Goal: Check status: Check status

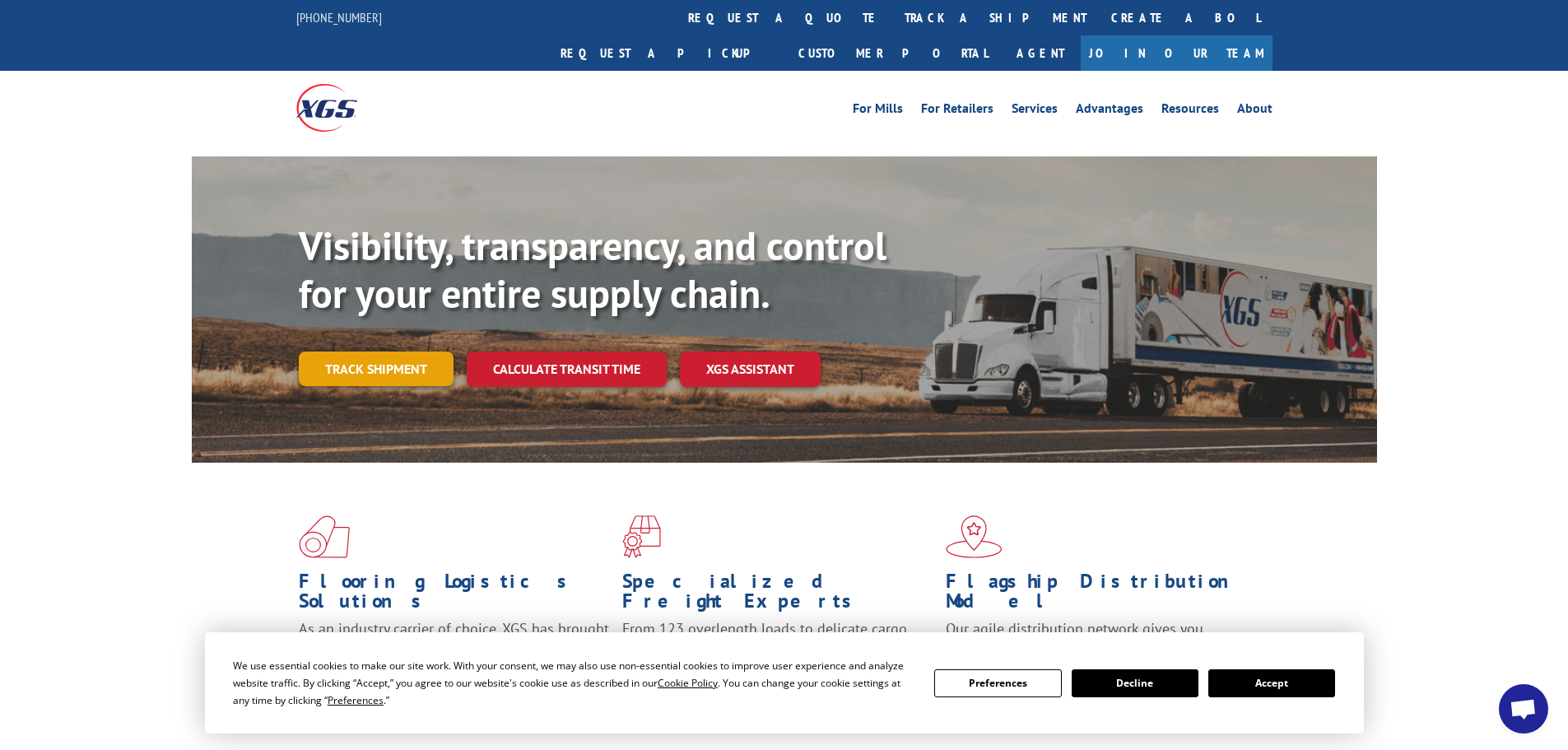
click at [386, 352] on link "Track shipment" at bounding box center [376, 369] width 155 height 35
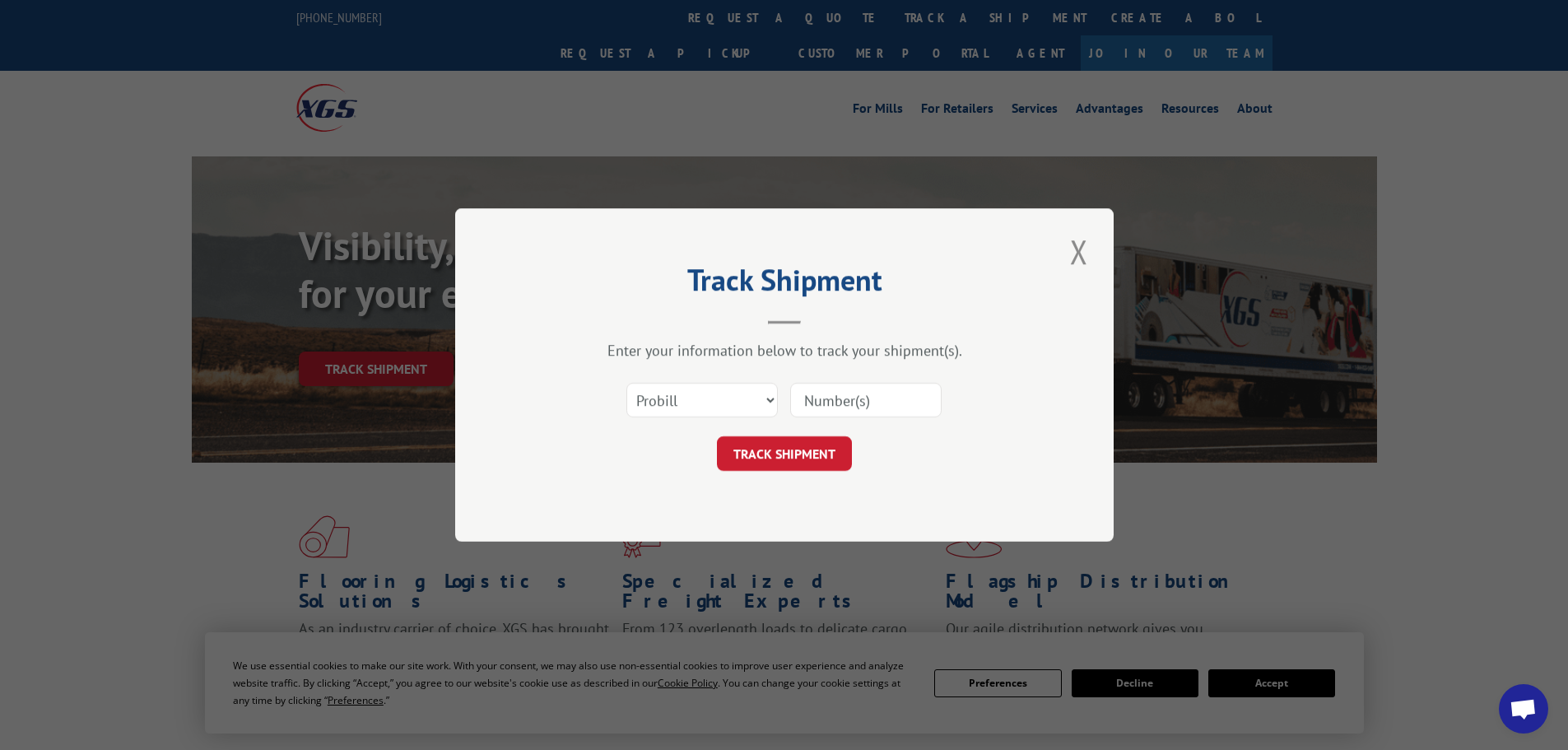
click at [917, 389] on input at bounding box center [865, 400] width 151 height 35
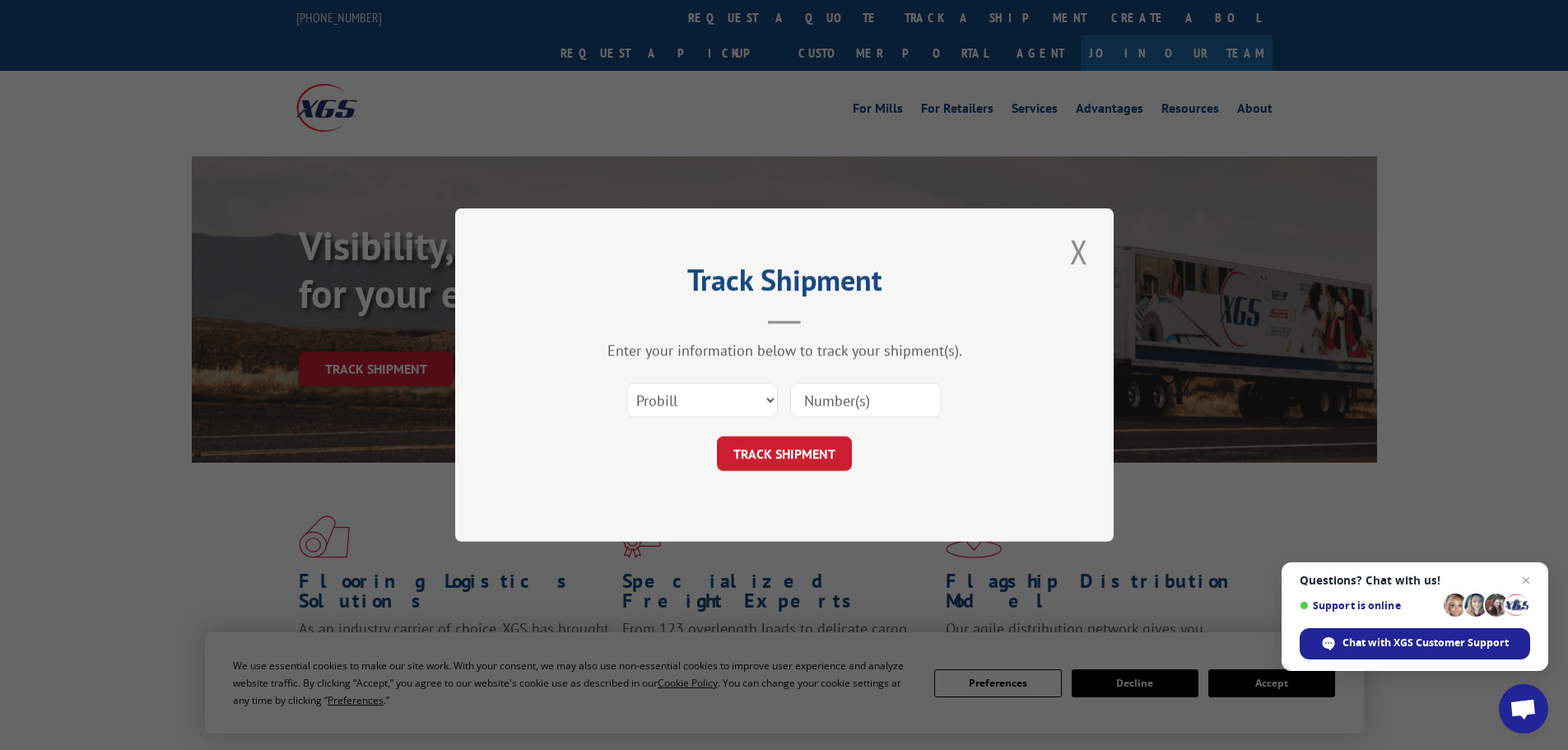
paste input "016928250804"
type input "016928250804"
click at [832, 465] on button "TRACK SHIPMENT" at bounding box center [784, 454] width 135 height 35
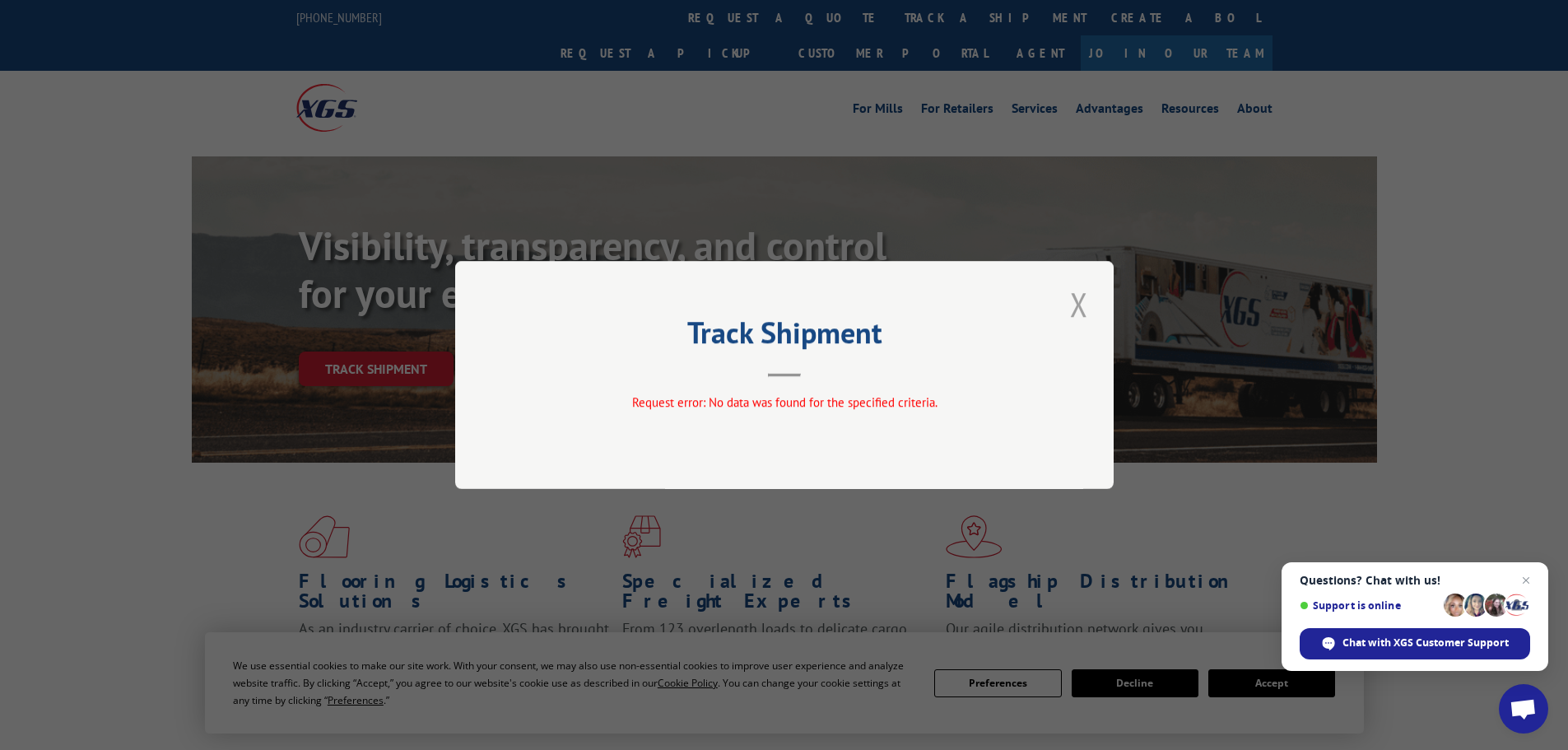
click at [1086, 301] on button "Close modal" at bounding box center [1079, 304] width 28 height 45
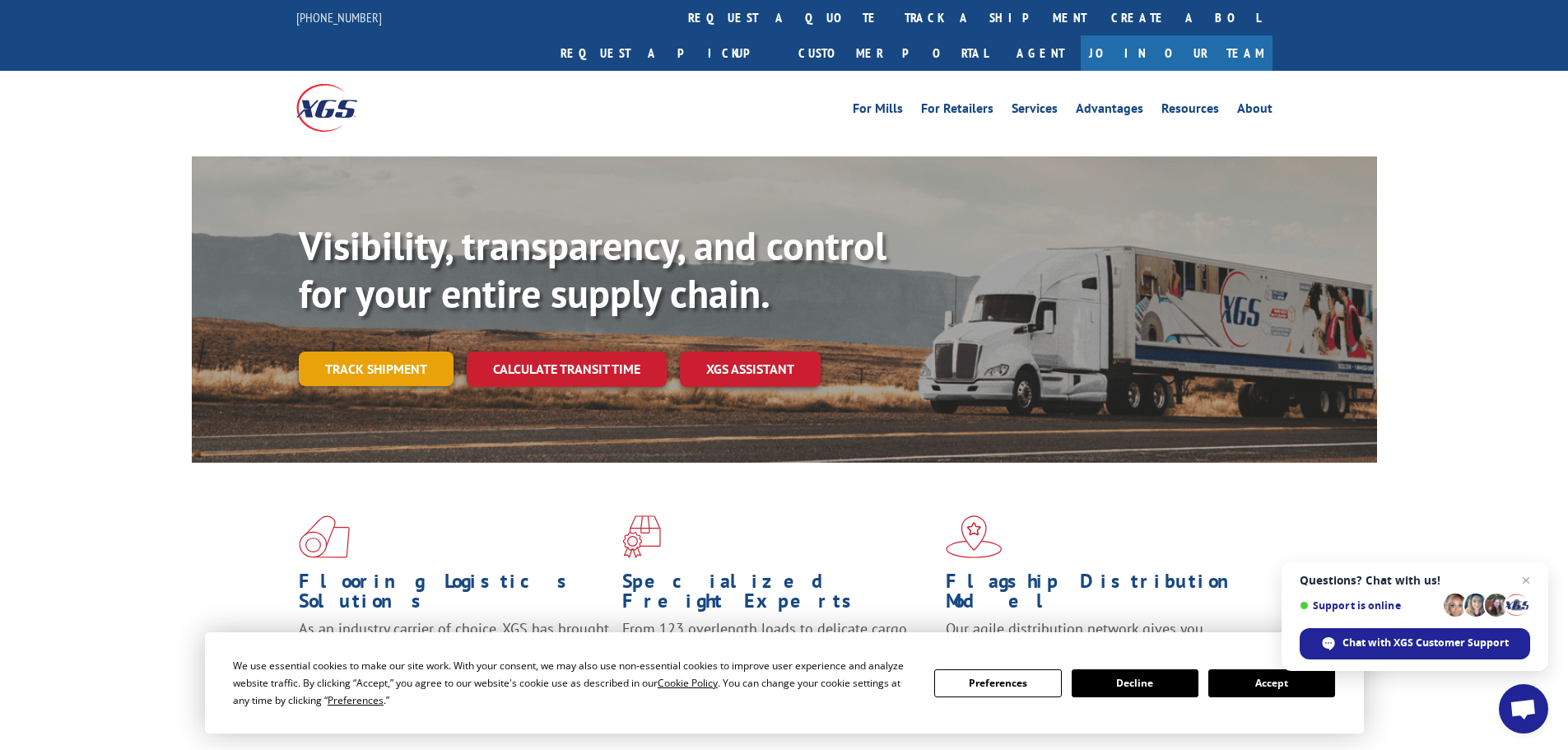
click at [386, 352] on link "Track shipment" at bounding box center [376, 369] width 155 height 35
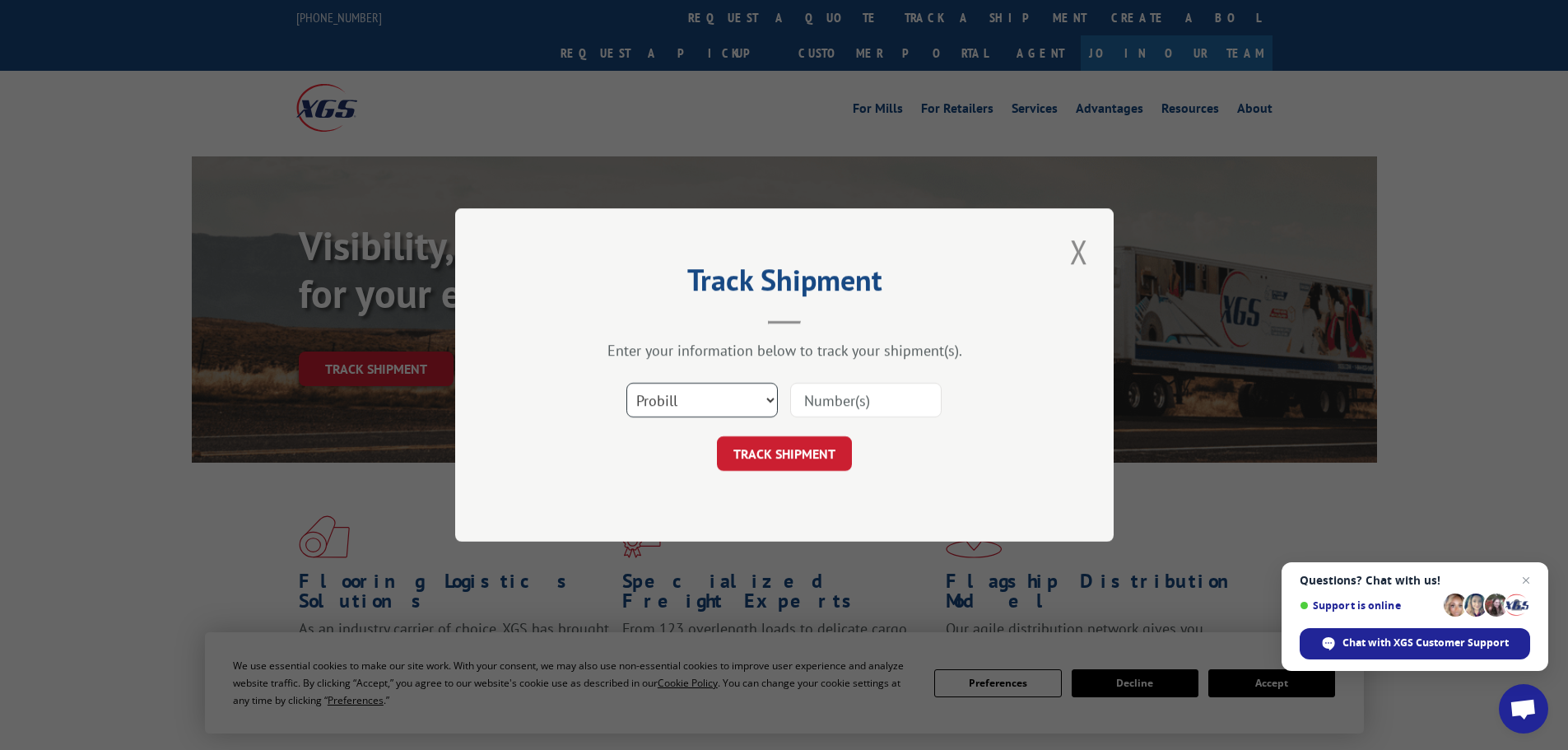
click at [673, 406] on select "Select category... Probill BOL PO" at bounding box center [702, 400] width 151 height 35
select select "bol"
click at [626, 383] on select "Select category... Probill BOL PO" at bounding box center [702, 400] width 151 height 35
click at [866, 407] on input at bounding box center [865, 400] width 151 height 35
paste input "420407"
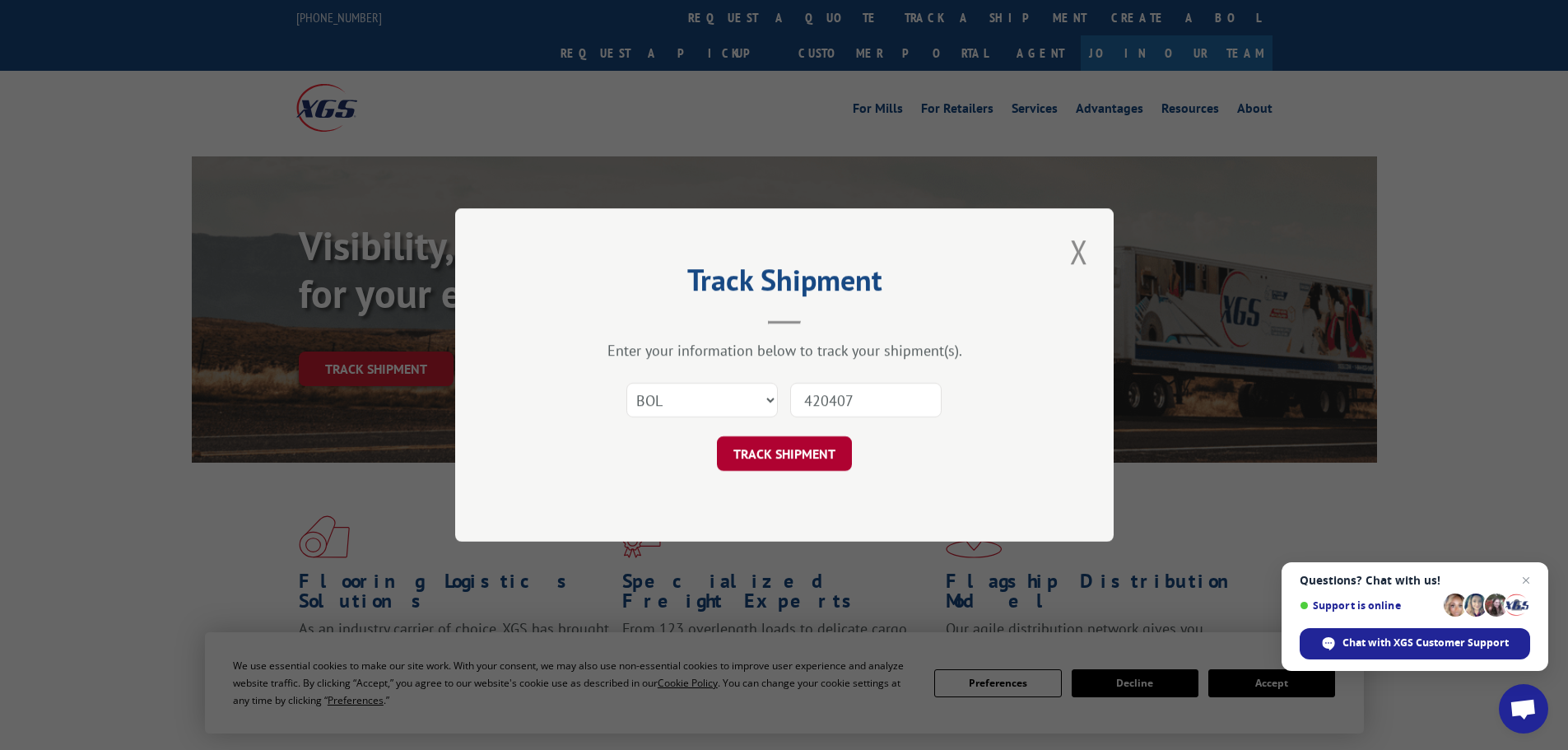
type input "420407"
click at [818, 456] on button "TRACK SHIPMENT" at bounding box center [784, 454] width 135 height 35
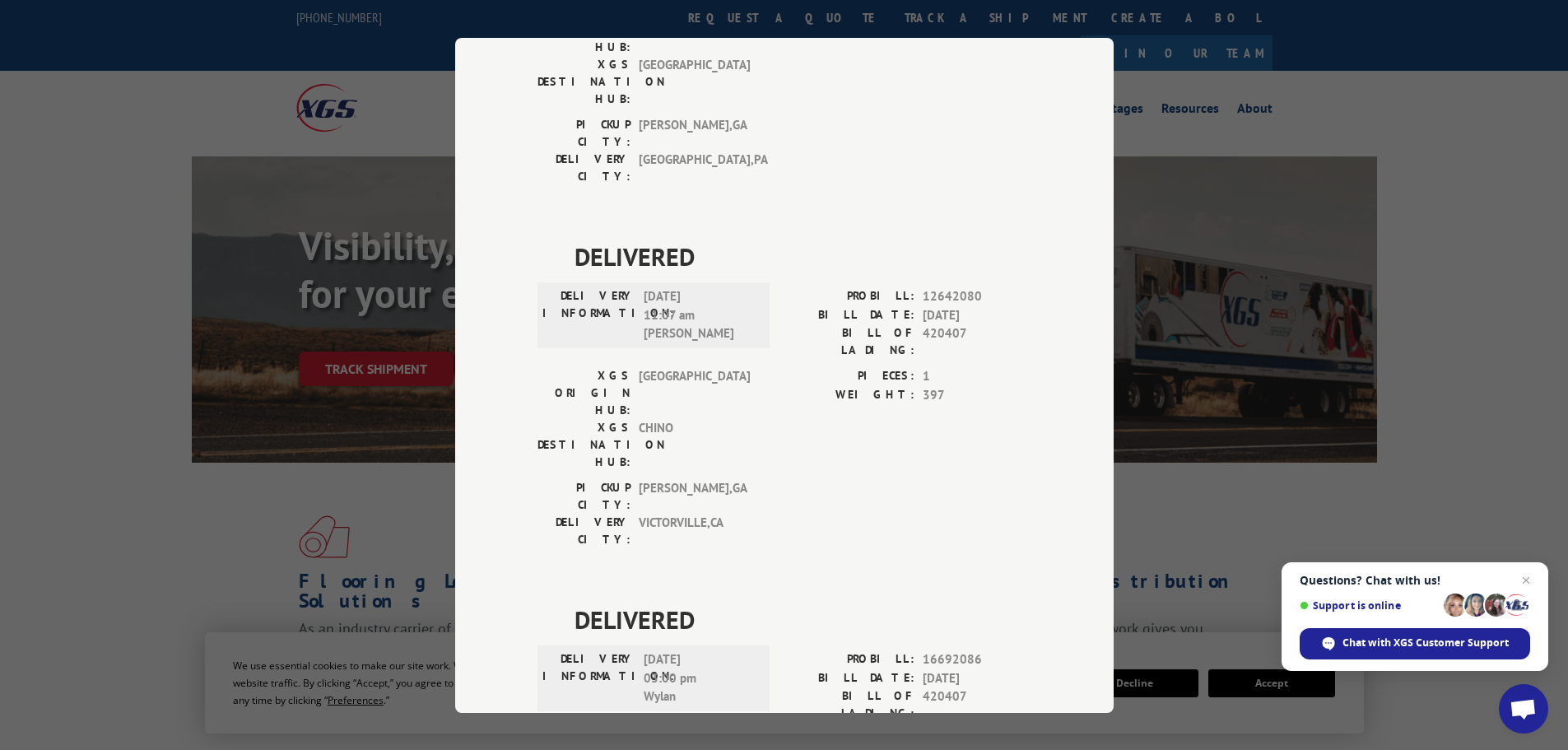
scroll to position [888, 0]
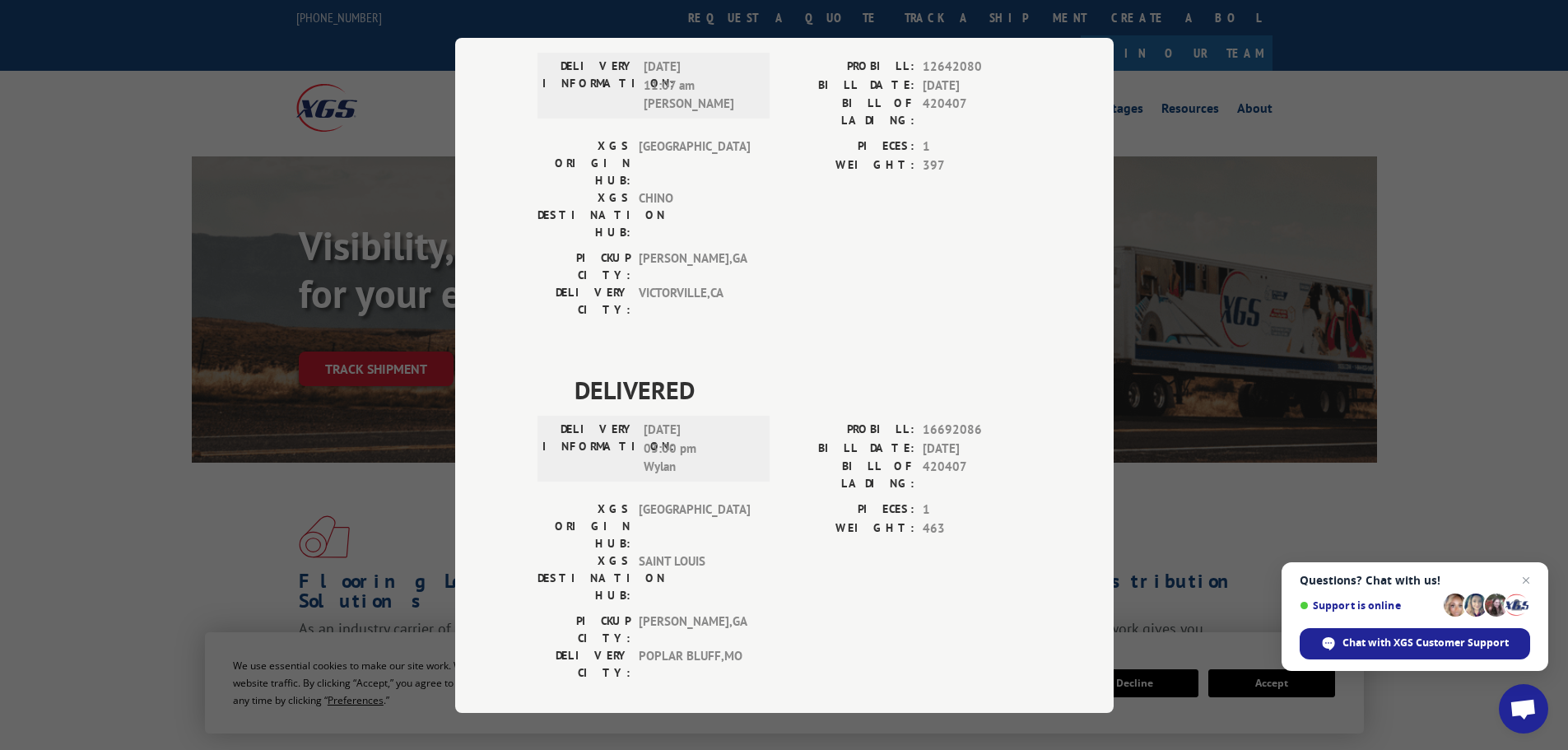
drag, startPoint x: 1352, startPoint y: 123, endPoint x: 1301, endPoint y: 117, distance: 51.4
click at [1351, 125] on div "Track Shipment DELIVERED DELIVERY INFORMATION: PROBILL: 9198973 BILL DATE: [DAT…" at bounding box center [784, 375] width 1568 height 750
click at [21, 286] on div "Track Shipment DELIVERED DELIVERY INFORMATION: PROBILL: 9198973 BILL DATE: [DAT…" at bounding box center [784, 375] width 1568 height 750
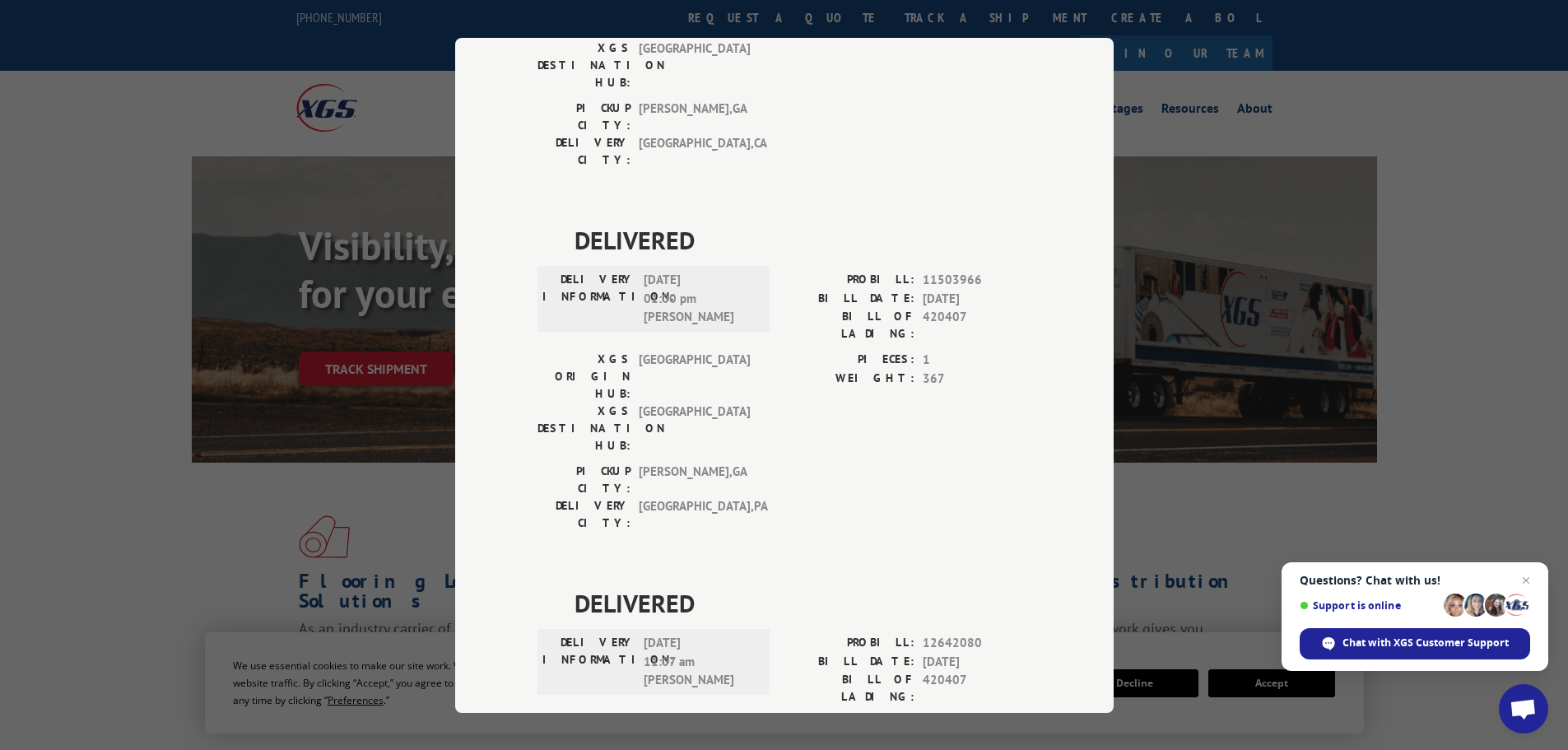
scroll to position [0, 0]
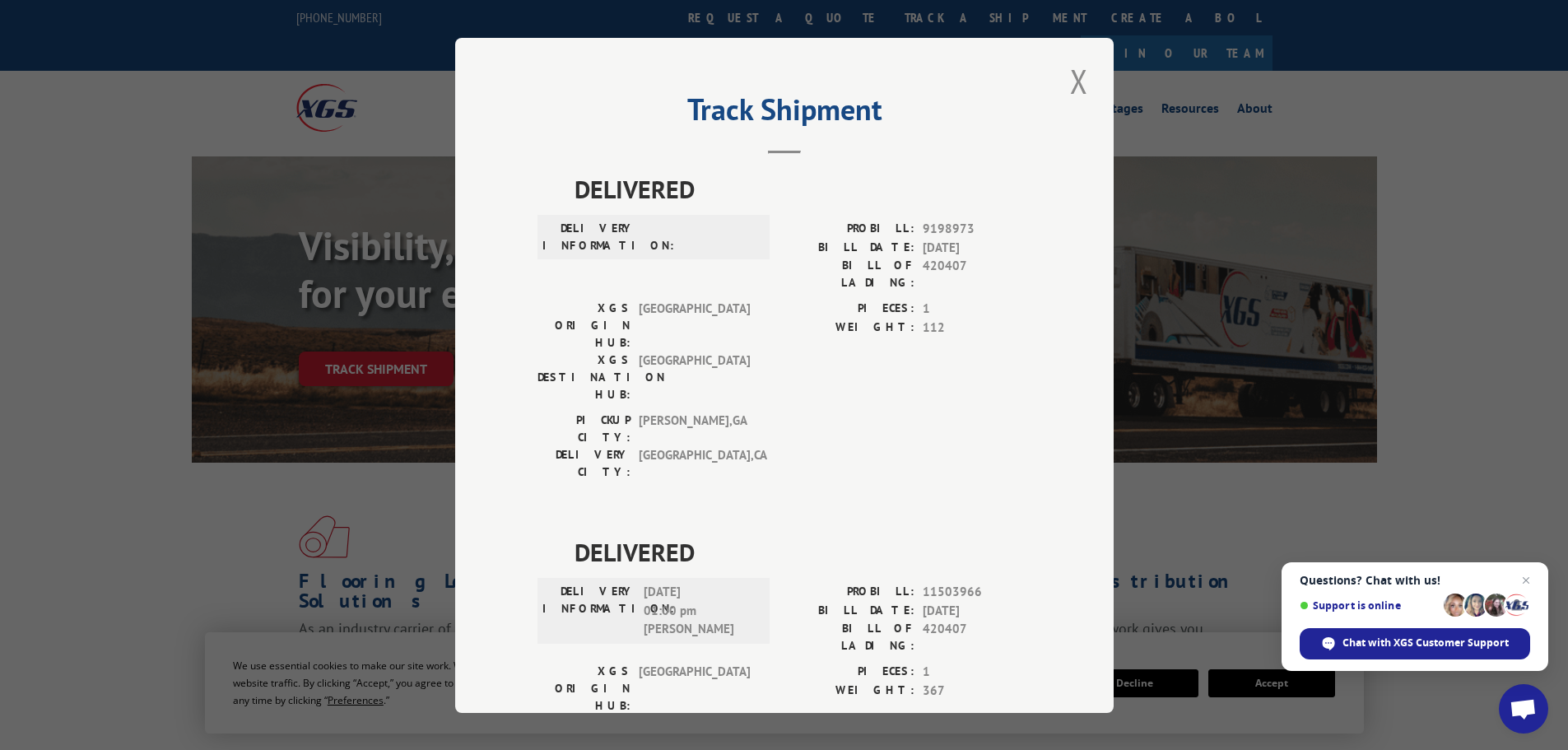
click at [1092, 78] on div "Track Shipment DELIVERED DELIVERY INFORMATION: PROBILL: 9198973 BILL DATE: [DAT…" at bounding box center [784, 375] width 658 height 676
click at [1080, 83] on button "Close modal" at bounding box center [1079, 81] width 28 height 45
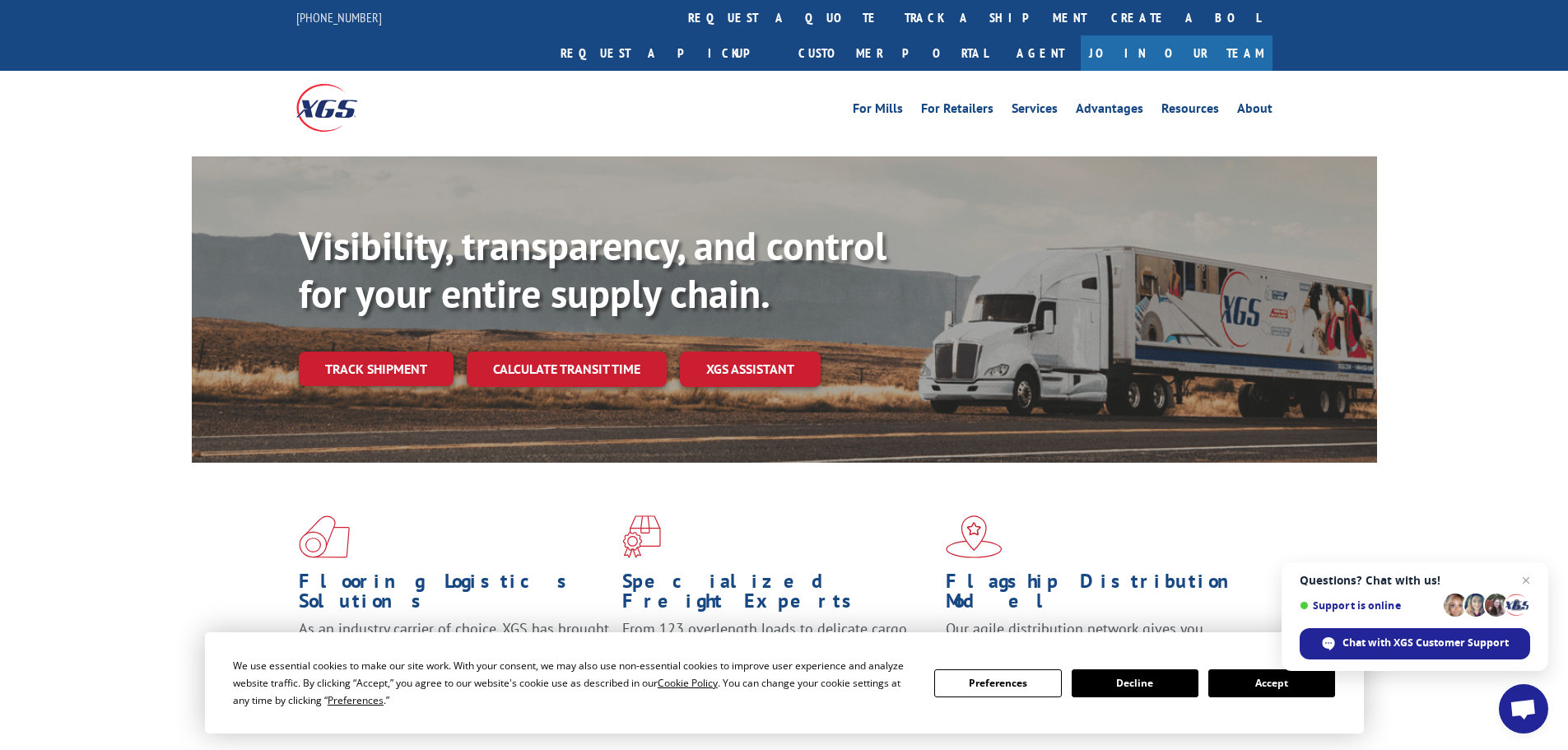
click at [417, 352] on link "Track shipment" at bounding box center [376, 369] width 155 height 35
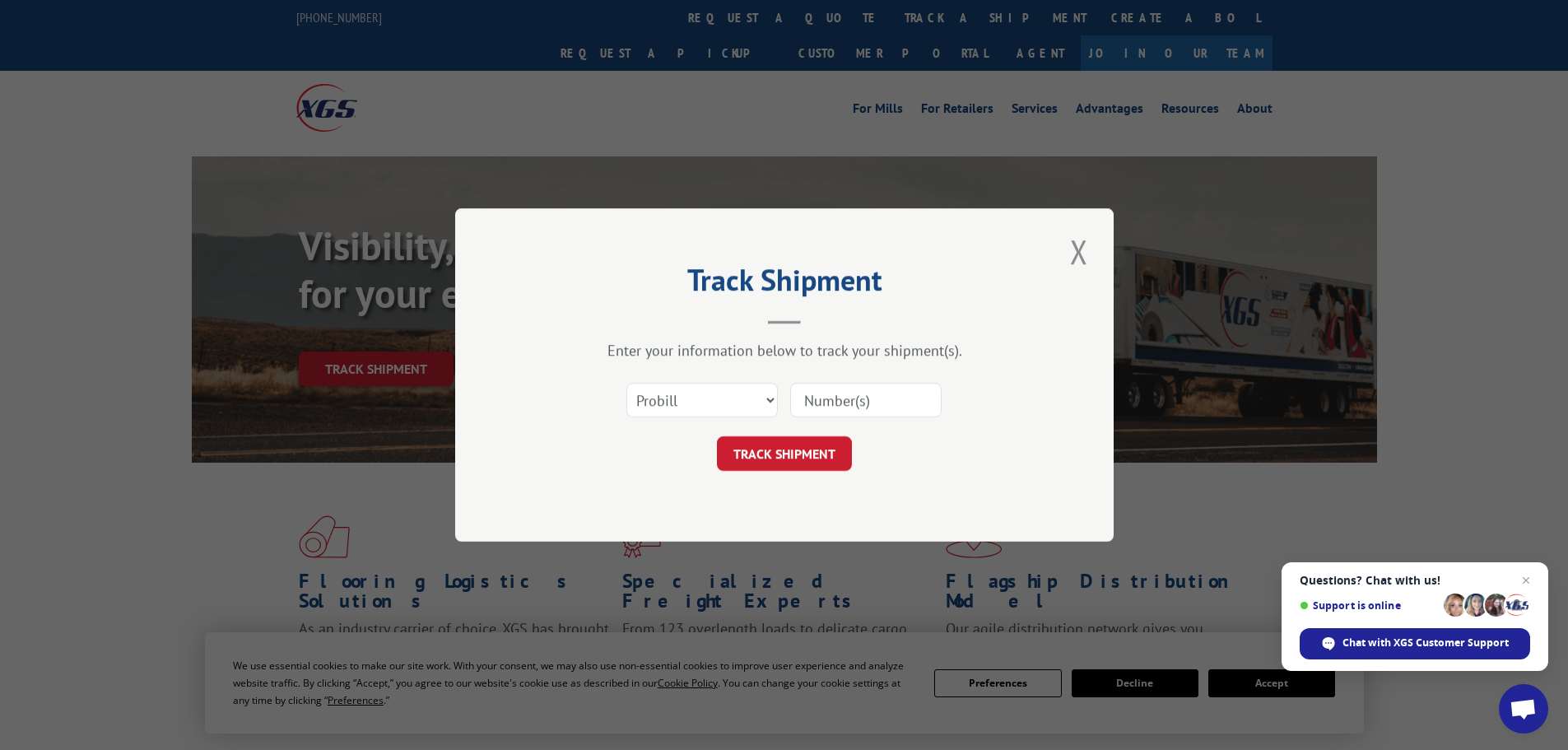
click at [879, 386] on input at bounding box center [865, 400] width 151 height 35
paste input "17538199"
type input "17538199"
drag, startPoint x: 832, startPoint y: 434, endPoint x: 827, endPoint y: 452, distance: 18.7
click at [832, 435] on form "Select category... Probill BOL PO 17538199 TRACK SHIPMENT" at bounding box center [784, 422] width 494 height 98
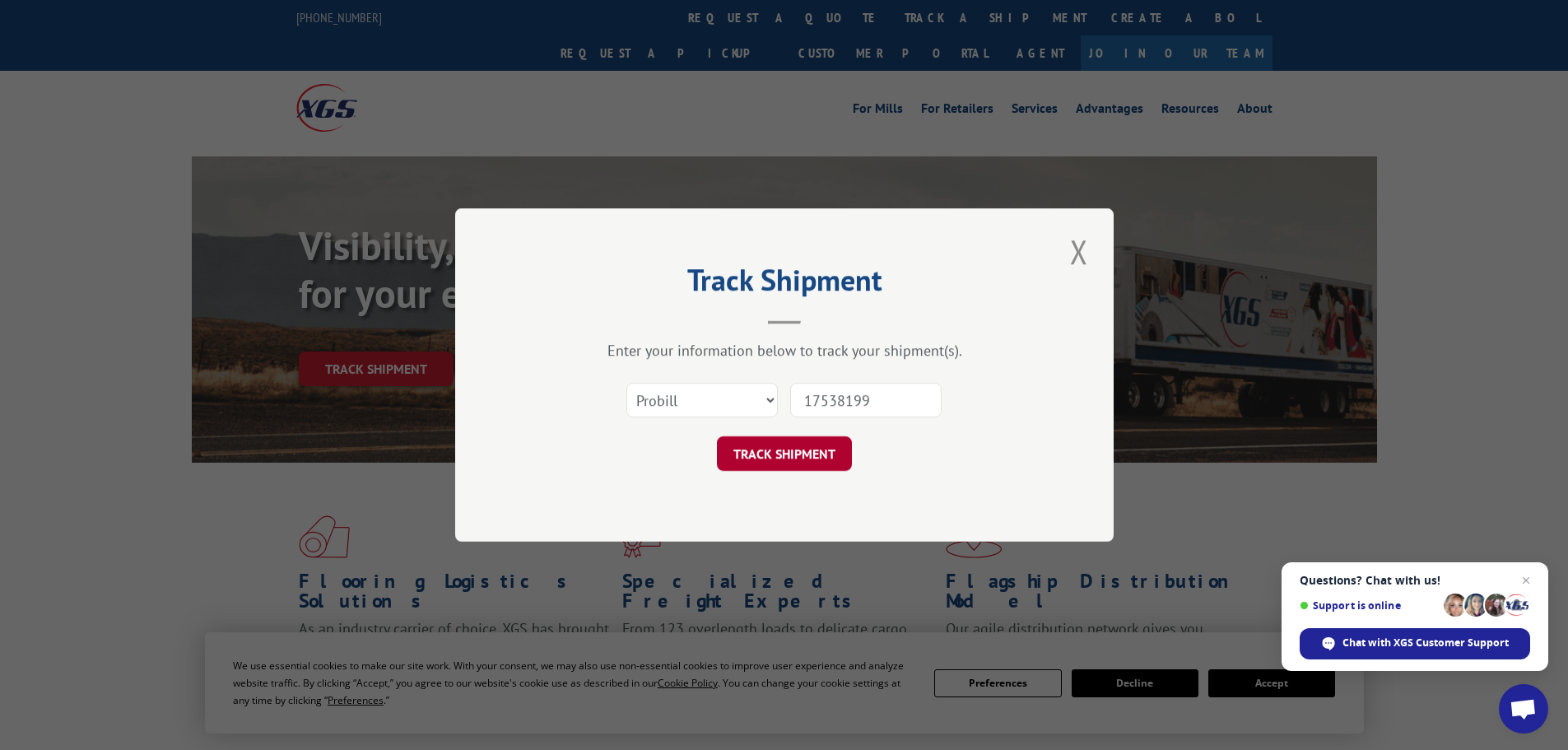
click at [827, 452] on button "TRACK SHIPMENT" at bounding box center [784, 454] width 135 height 35
